Goal: Transaction & Acquisition: Obtain resource

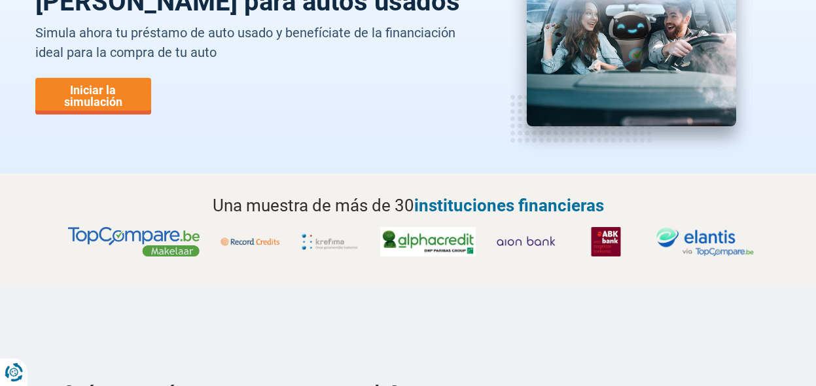
scroll to position [196, 0]
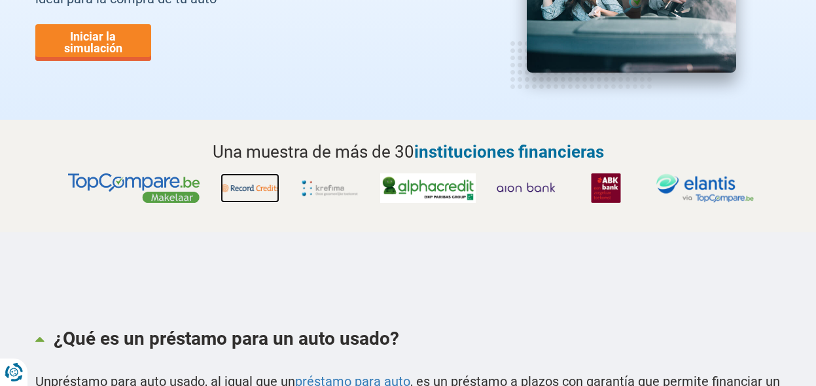
click at [260, 187] on img at bounding box center [250, 187] width 59 height 29
click at [429, 188] on img at bounding box center [428, 187] width 96 height 29
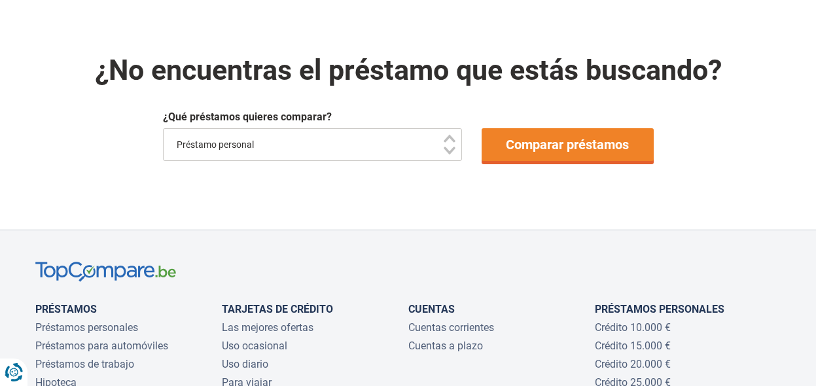
scroll to position [654, 0]
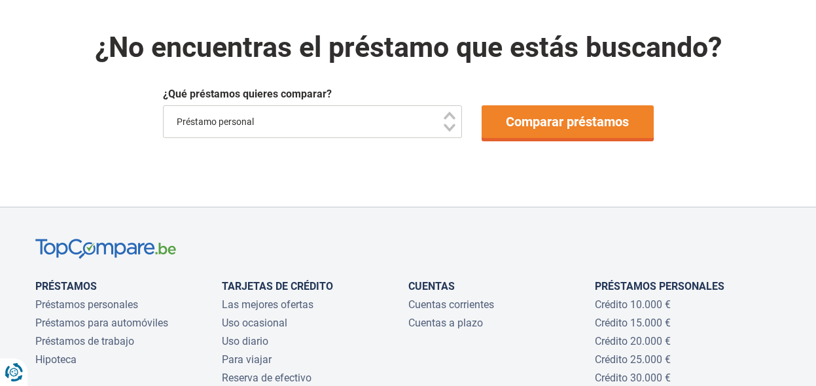
click at [446, 129] on select "Préstamo personal Auto Motocicleta / bicicleta Caravana / casa móvil Obras Ener…" at bounding box center [313, 121] width 300 height 33
select select "/fr/pret/pret-voiture"
click at [163, 106] on select "Préstamo personal Auto Motocicleta / bicicleta Caravana / casa móvil Obras Ener…" at bounding box center [313, 121] width 300 height 33
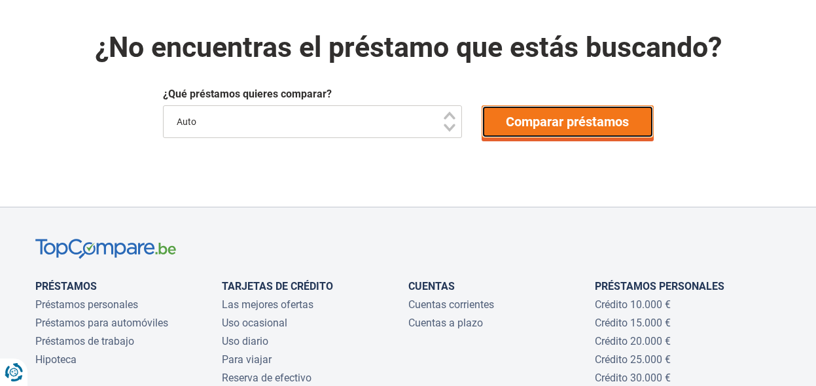
click at [569, 120] on font "Comparar préstamos" at bounding box center [567, 122] width 123 height 16
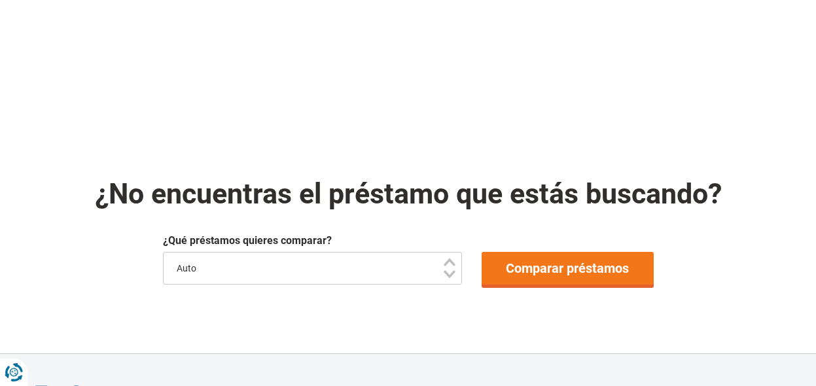
scroll to position [393, 0]
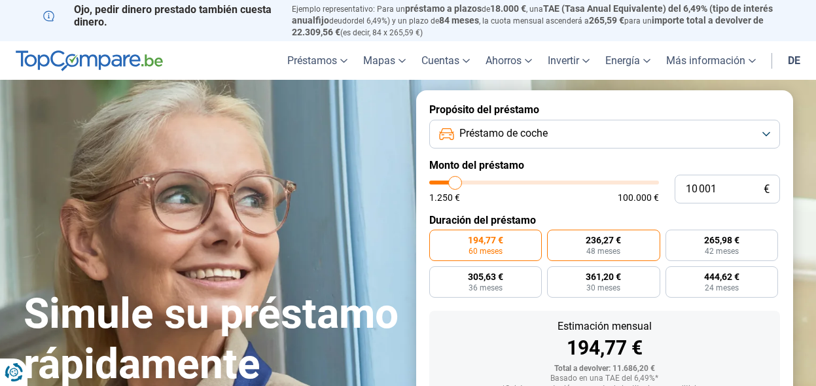
click at [607, 242] on font "236,27 €" at bounding box center [603, 240] width 35 height 10
click at [556, 238] on input "236,27 € 48 meses" at bounding box center [551, 234] width 9 height 9
radio input "true"
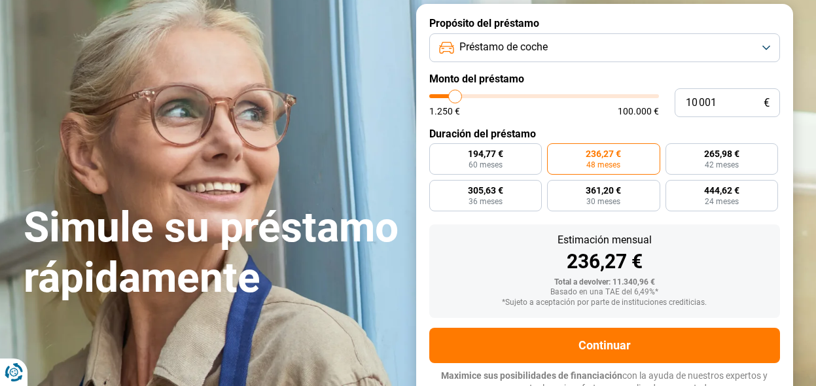
scroll to position [94, 0]
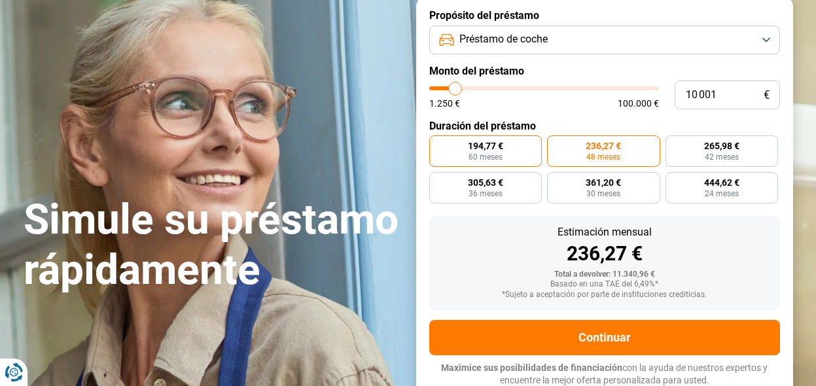
click at [482, 152] on font "60 meses" at bounding box center [486, 156] width 34 height 9
click at [438, 144] on input "194,77 € 60 meses" at bounding box center [433, 139] width 9 height 9
radio input "true"
click at [599, 143] on font "236,27 €" at bounding box center [603, 146] width 35 height 10
click at [556, 143] on input "236,27 € 48 meses" at bounding box center [551, 139] width 9 height 9
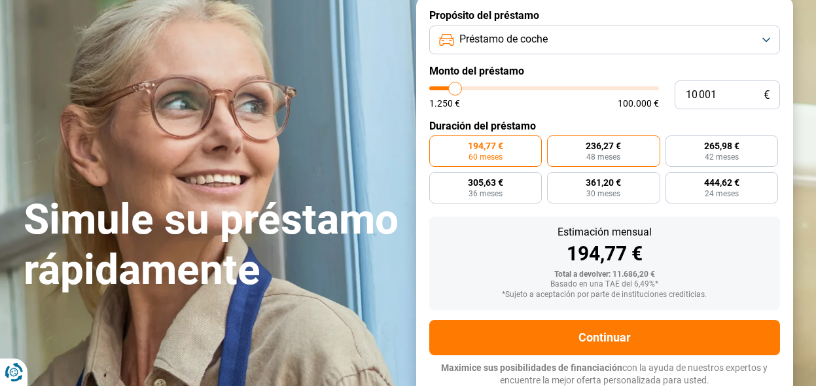
radio input "true"
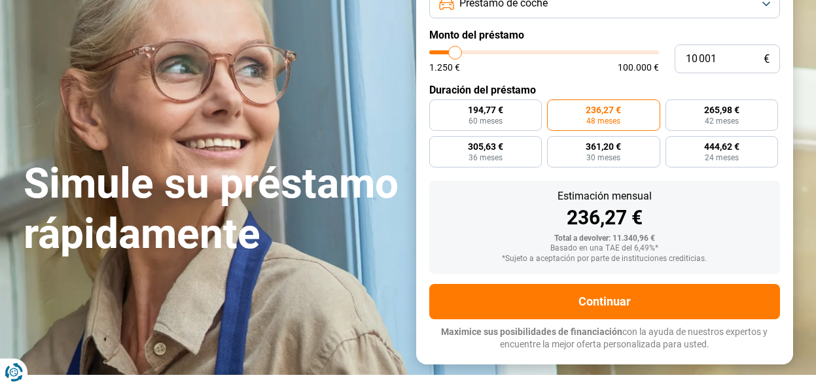
scroll to position [131, 0]
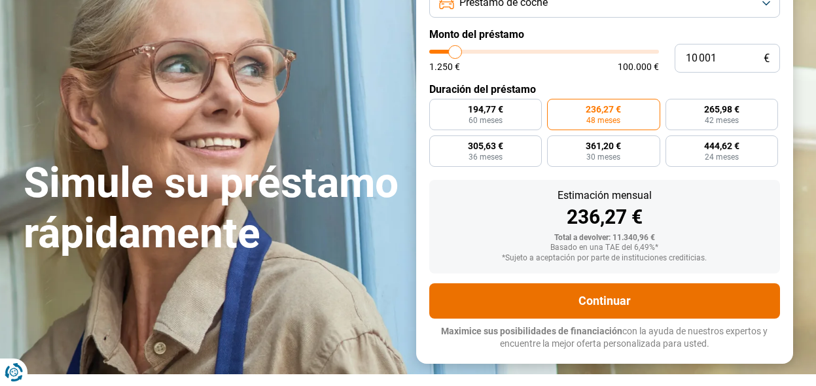
click at [625, 298] on font "Continuar" at bounding box center [604, 301] width 52 height 14
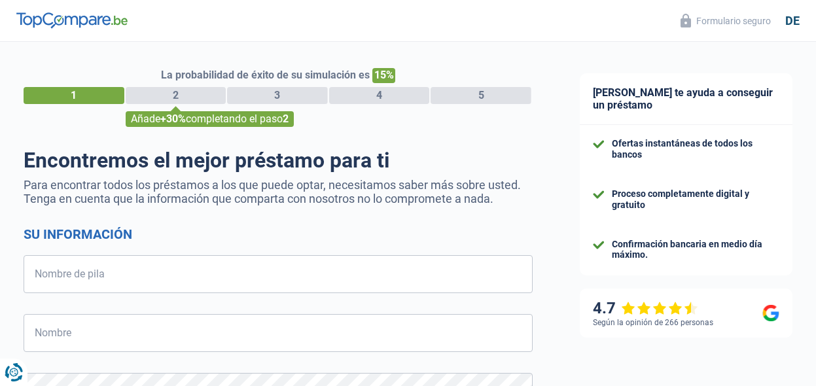
select select "32"
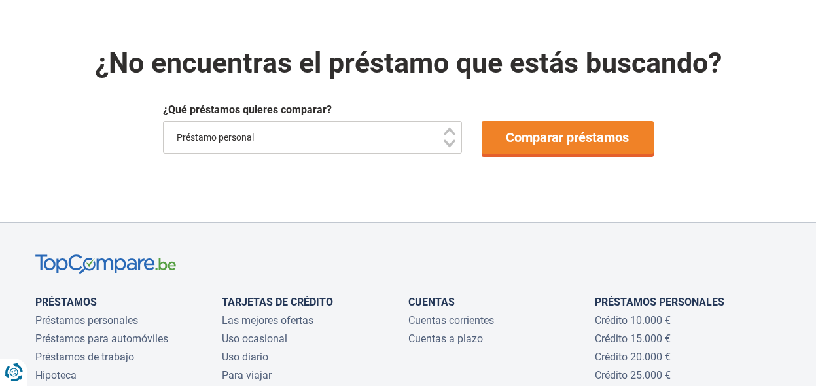
scroll to position [654, 0]
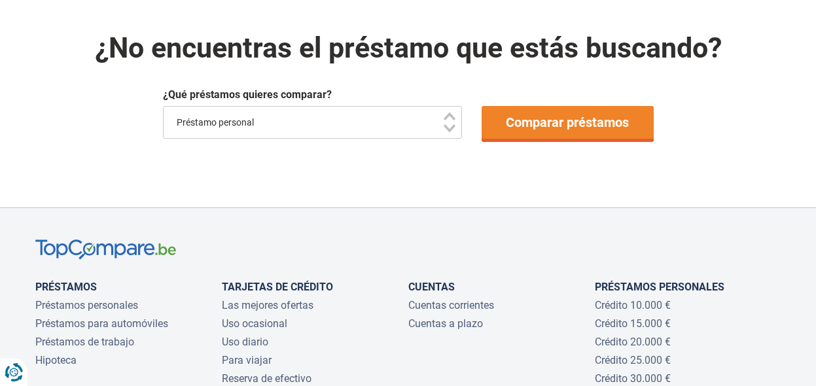
click at [452, 125] on select "Préstamo personal Auto Motocicleta / bicicleta Caravana / casa móvil Obras Ener…" at bounding box center [313, 122] width 300 height 33
select select "/fr/pret/pret-voiture"
click at [163, 107] on select "Préstamo personal Auto Motocicleta / bicicleta Caravana / casa móvil Obras Ener…" at bounding box center [313, 122] width 300 height 33
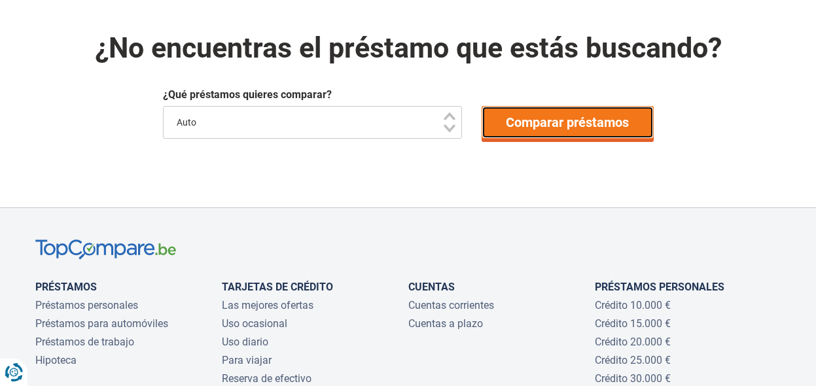
click at [612, 115] on font "Comparar préstamos" at bounding box center [567, 122] width 123 height 16
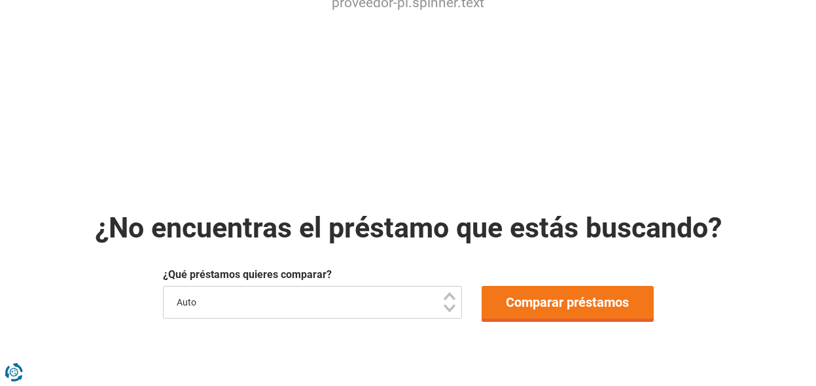
scroll to position [196, 0]
